Goal: Task Accomplishment & Management: Complete application form

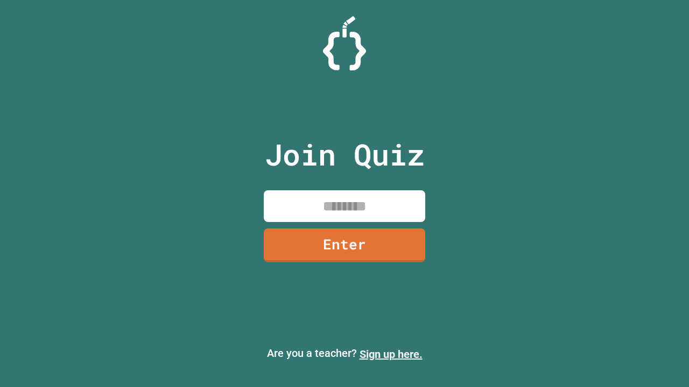
click at [391, 354] on link "Sign up here." at bounding box center [390, 354] width 63 height 13
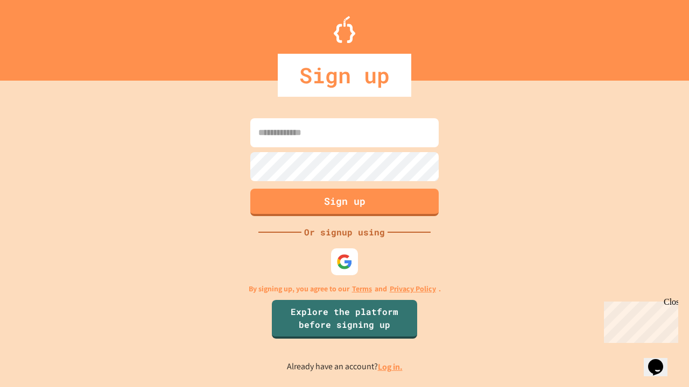
click at [391, 367] on link "Log in." at bounding box center [390, 366] width 25 height 11
